Goal: Transaction & Acquisition: Purchase product/service

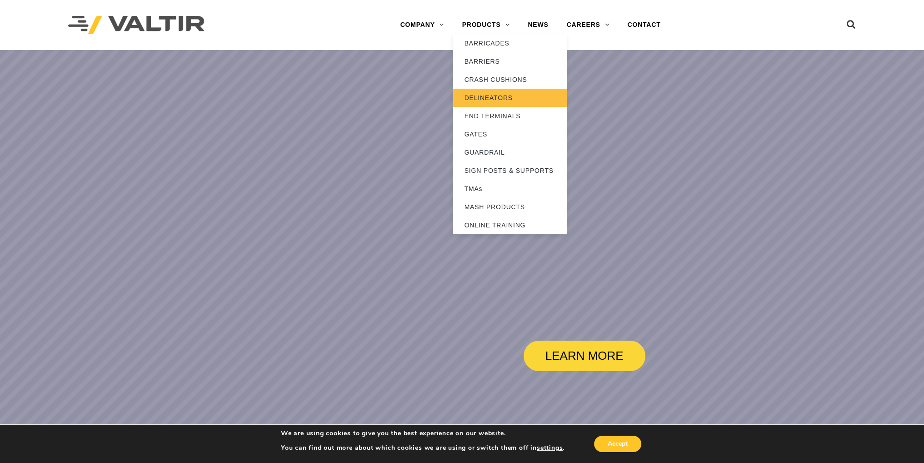
click at [494, 100] on link "DELINEATORS" at bounding box center [510, 98] width 114 height 18
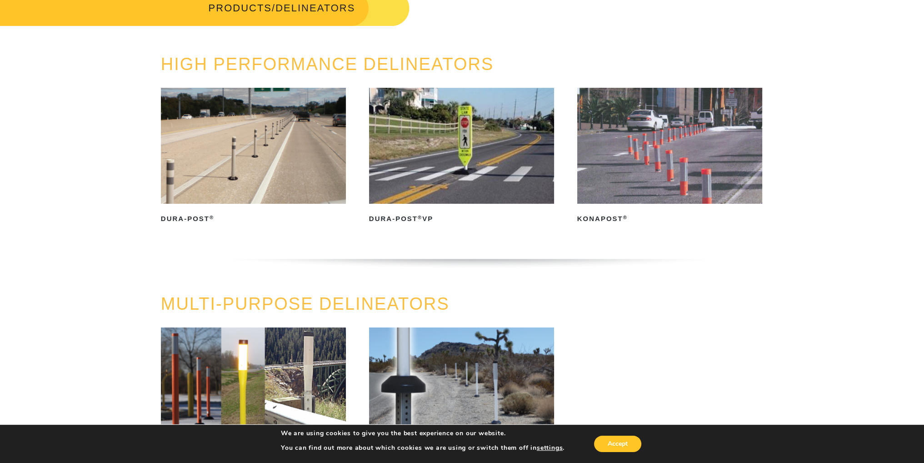
scroll to position [45, 0]
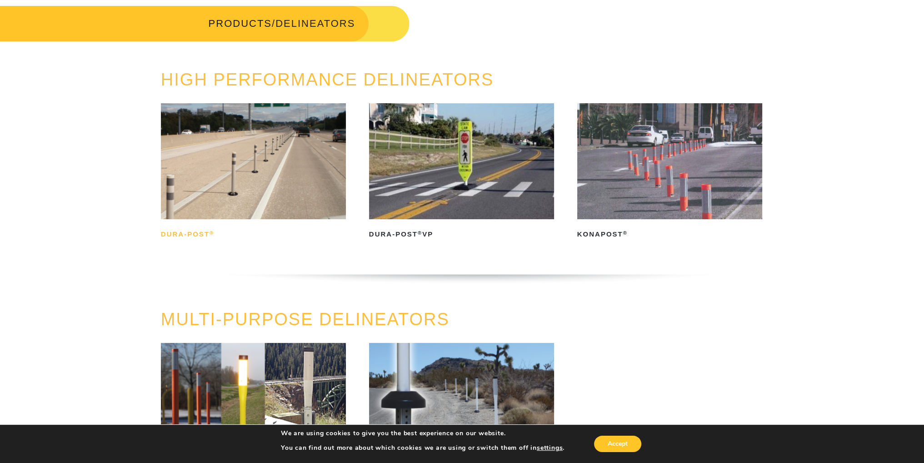
click at [198, 233] on h2 "Dura-Post ®" at bounding box center [254, 234] width 186 height 15
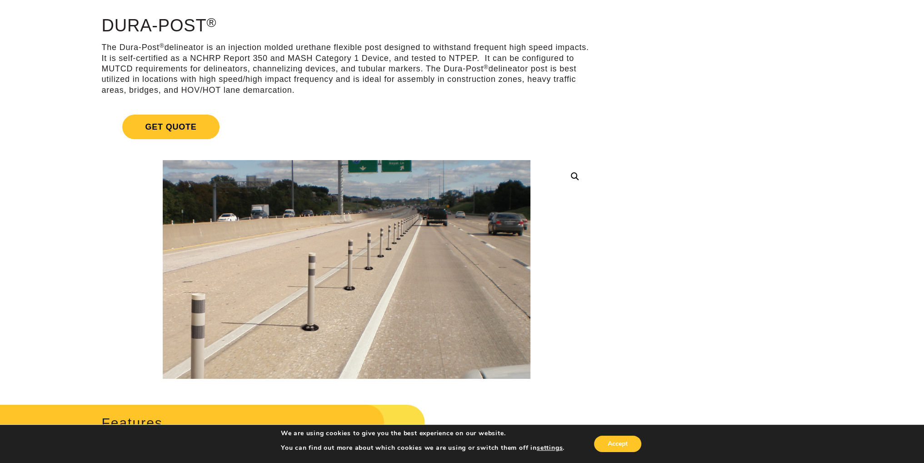
scroll to position [182, 0]
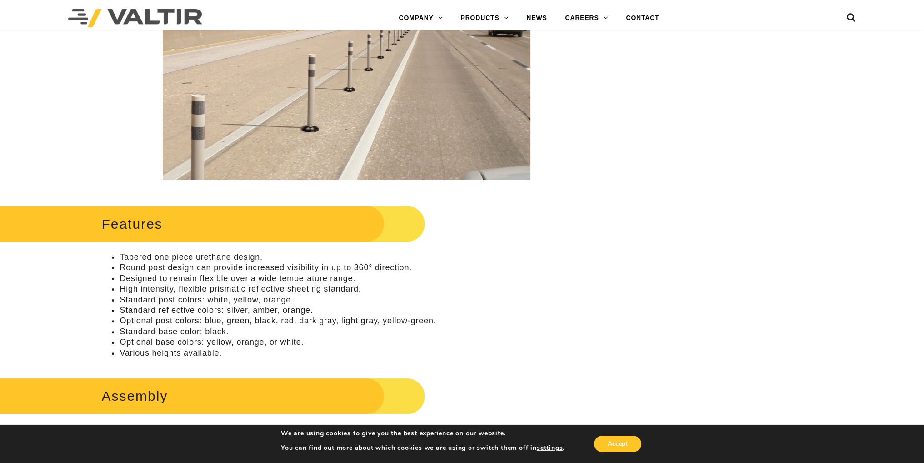
scroll to position [318, 0]
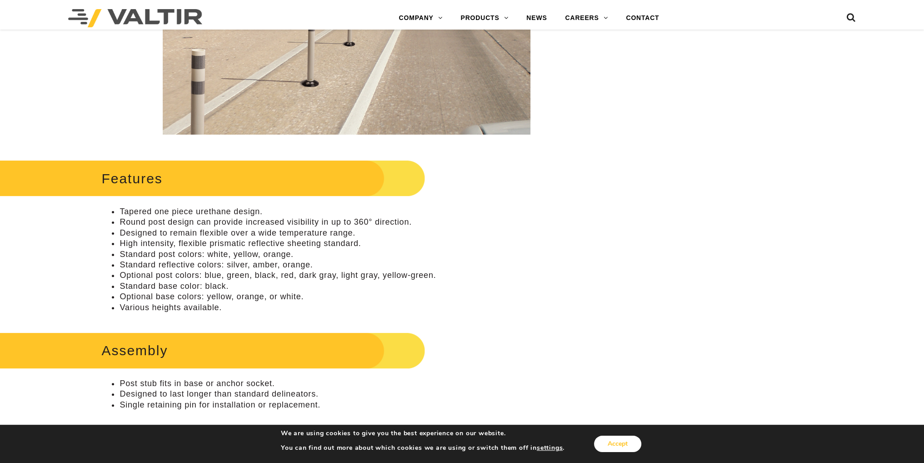
click at [629, 442] on button "Accept" at bounding box center [617, 444] width 47 height 16
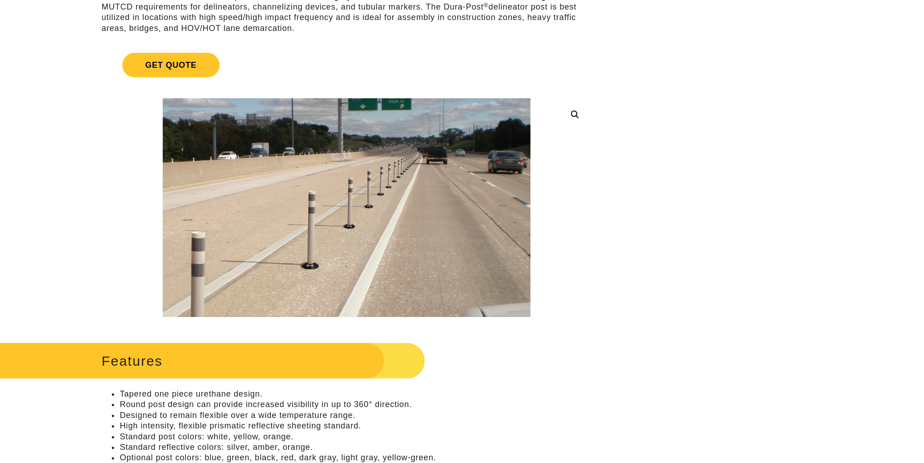
scroll to position [91, 0]
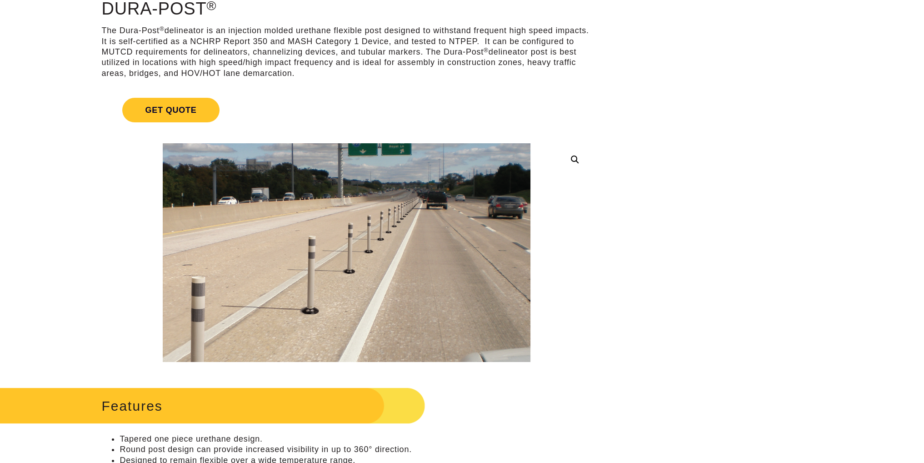
drag, startPoint x: 627, startPoint y: 64, endPoint x: 622, endPoint y: 63, distance: 6.1
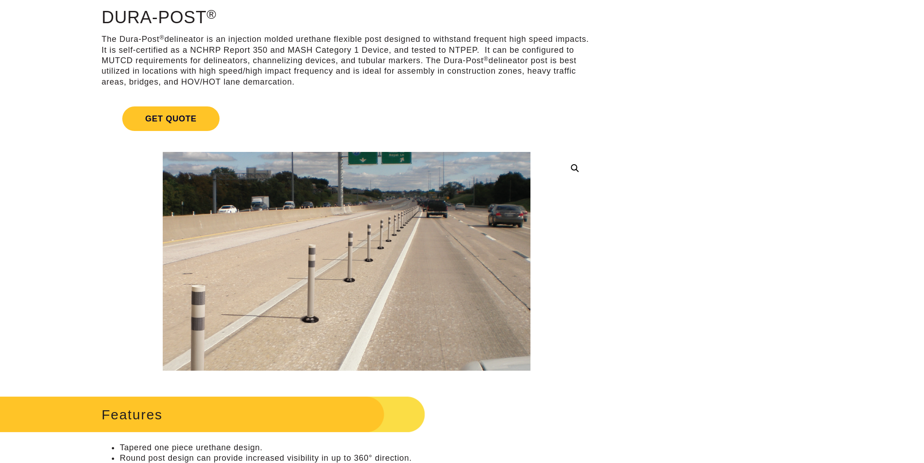
scroll to position [0, 0]
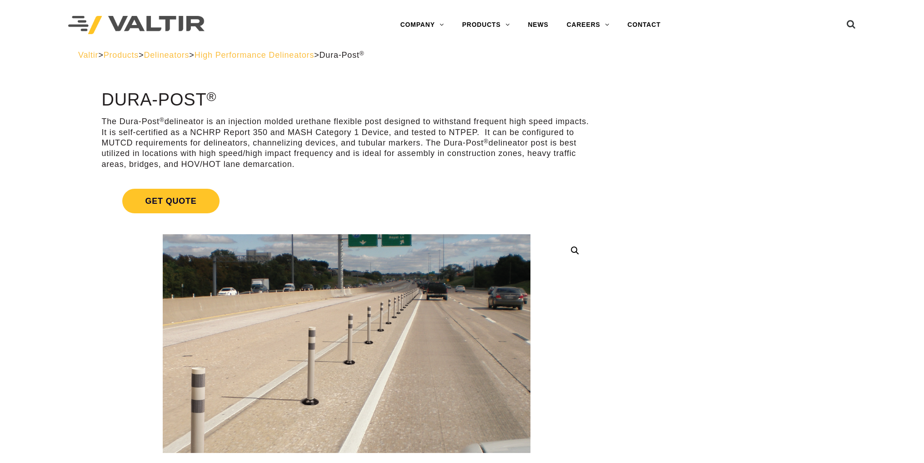
click at [590, 153] on p "The Dura-Post ® delineator is an injection molded urethane flexible post design…" at bounding box center [346, 142] width 490 height 53
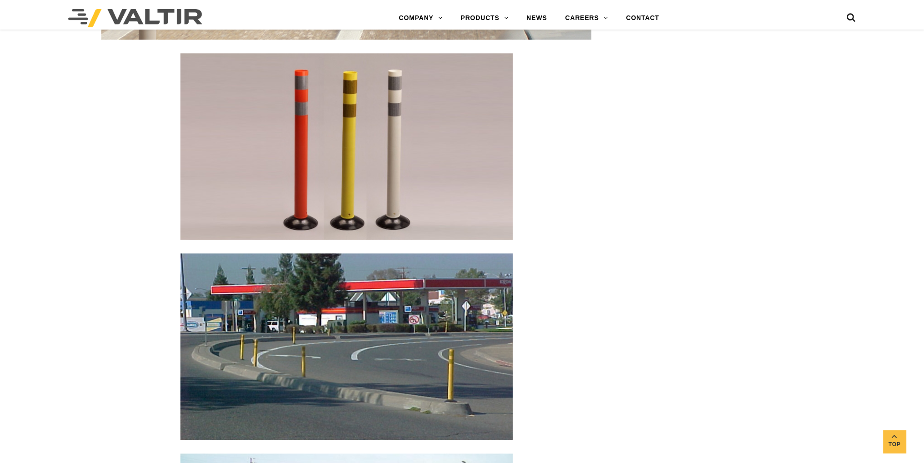
scroll to position [1091, 0]
